Goal: Find specific page/section: Find specific page/section

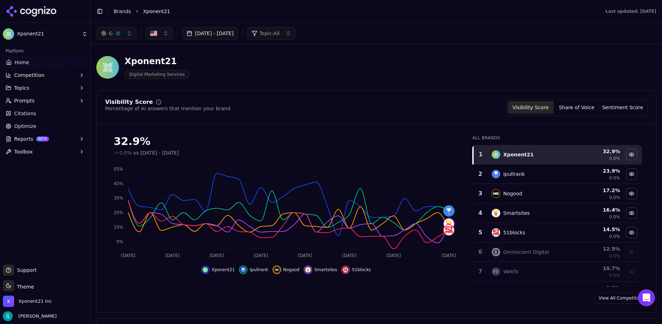
click at [64, 101] on button "Prompts" at bounding box center [45, 100] width 85 height 11
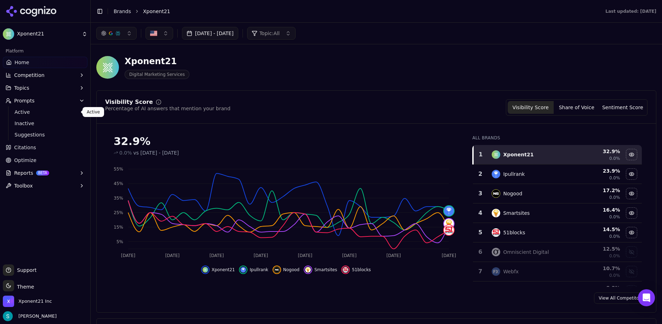
click at [47, 112] on span "Active" at bounding box center [46, 111] width 62 height 7
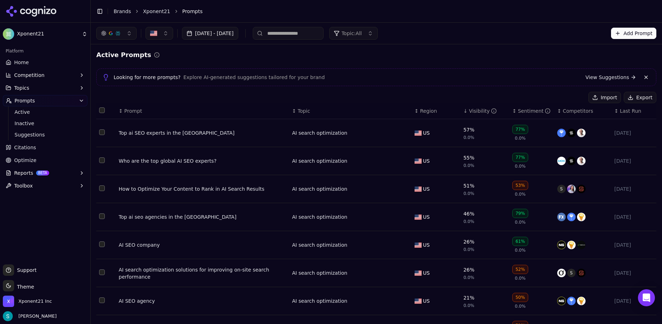
click at [148, 134] on div "Top ai SEO experts in the [GEOGRAPHIC_DATA]" at bounding box center [203, 132] width 168 height 7
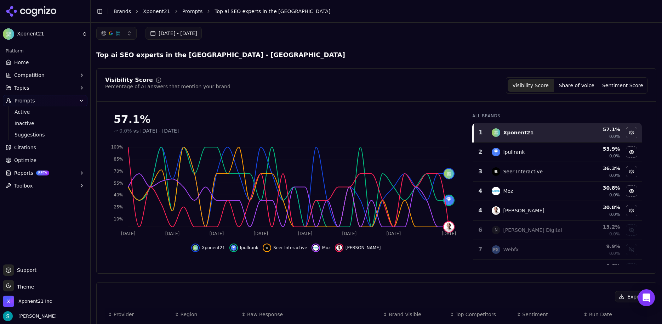
click at [30, 61] on link "Home" at bounding box center [45, 62] width 85 height 11
